Goal: Task Accomplishment & Management: Use online tool/utility

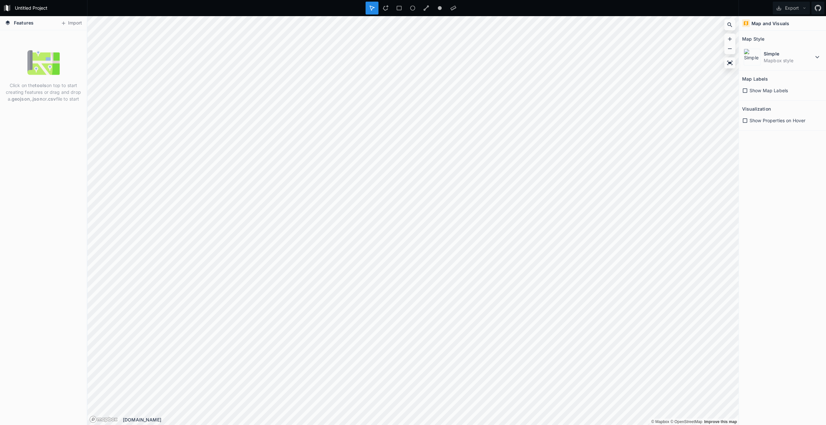
click at [38, 66] on img at bounding box center [43, 62] width 32 height 32
click at [38, 99] on strong ".json" at bounding box center [36, 98] width 11 height 5
click at [61, 99] on p "Click on the tools on top to start creating features or drag and drop a .geojso…" at bounding box center [43, 92] width 77 height 20
click at [66, 26] on icon at bounding box center [64, 23] width 6 height 6
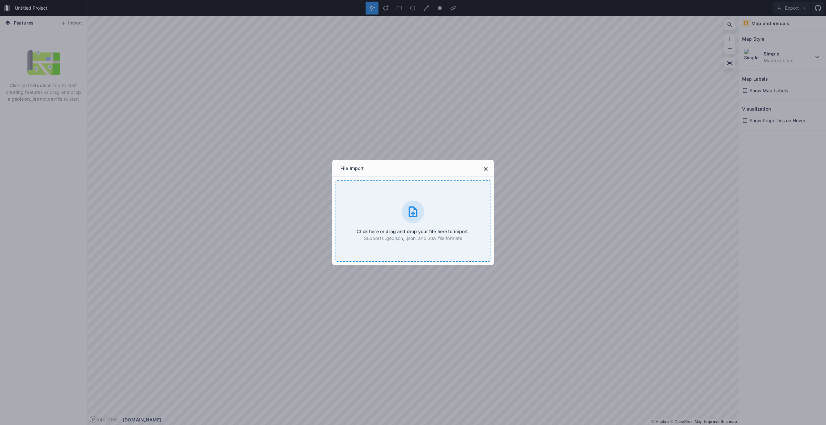
click at [398, 203] on div "Click here or drag and drop your file here to import. Supports .geojson, .json,…" at bounding box center [413, 221] width 155 height 82
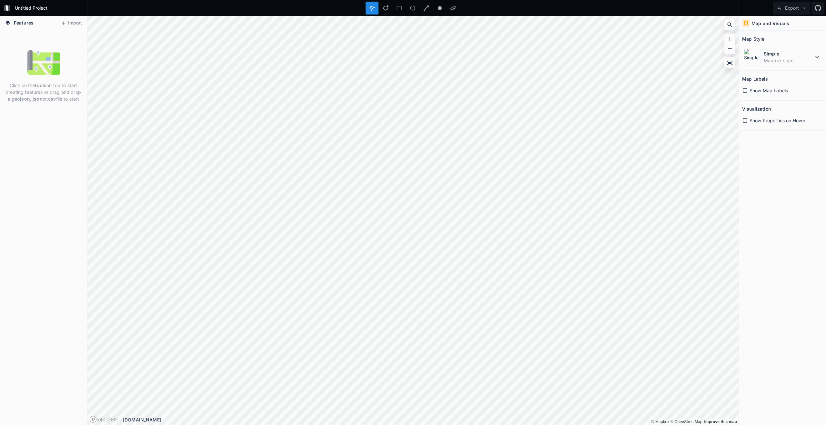
click at [39, 69] on img at bounding box center [43, 62] width 32 height 32
click at [71, 19] on button "Import" at bounding box center [71, 23] width 28 height 10
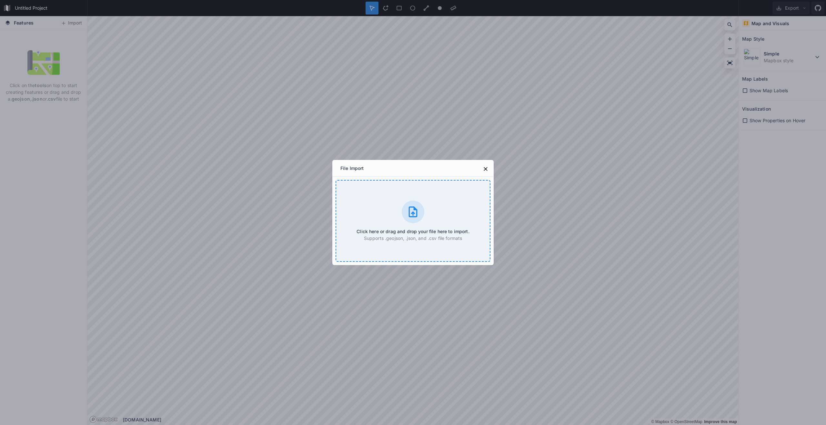
click at [424, 216] on div "Click here or drag and drop your file here to import. Supports .geojson, .json,…" at bounding box center [413, 221] width 155 height 82
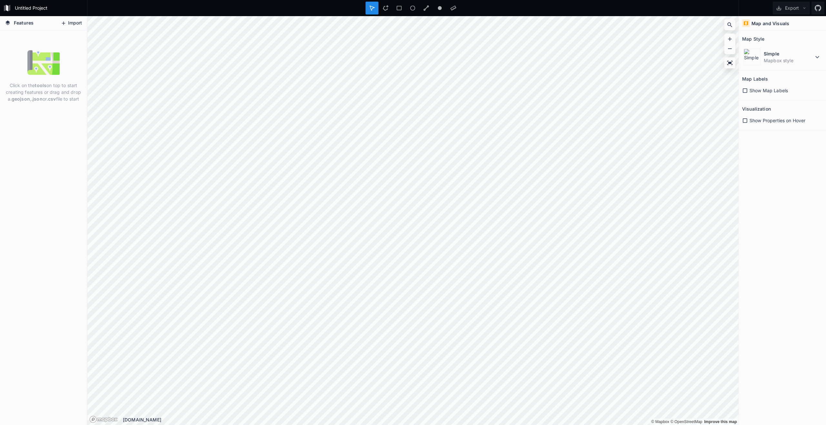
click at [70, 23] on button "Import" at bounding box center [71, 23] width 28 height 10
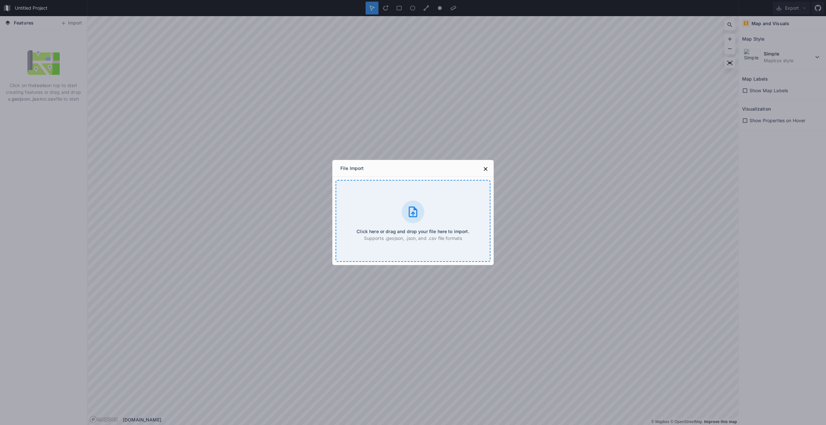
click at [412, 210] on icon at bounding box center [412, 212] width 13 height 13
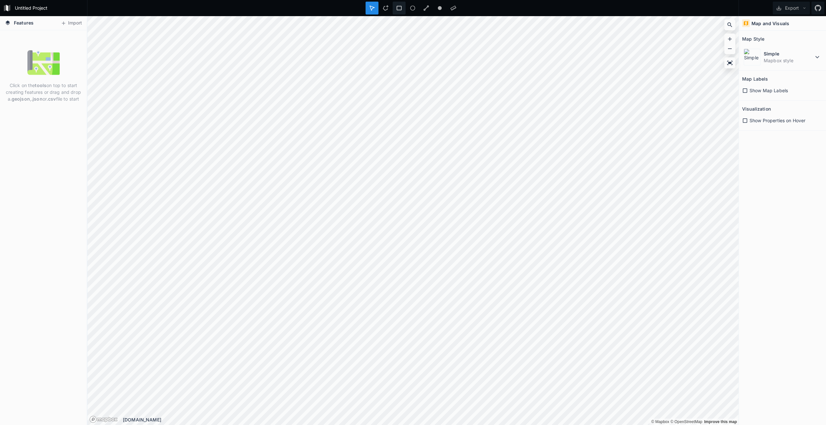
click at [400, 10] on icon at bounding box center [399, 8] width 5 height 5
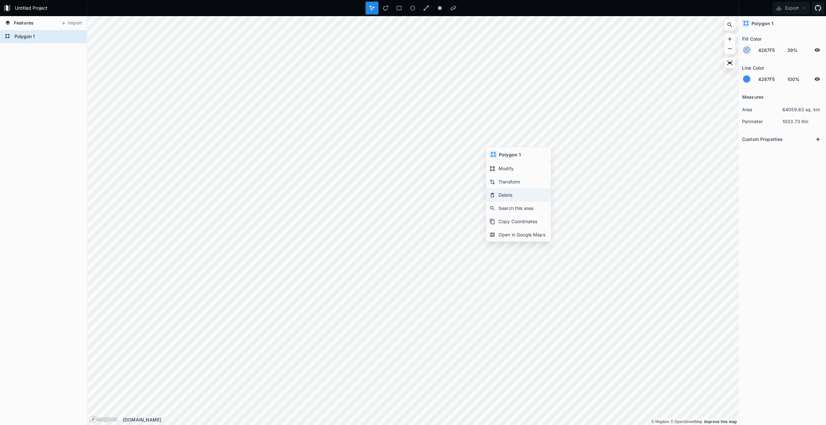
click at [507, 195] on div "Delete" at bounding box center [518, 194] width 65 height 13
